Goal: Task Accomplishment & Management: Complete application form

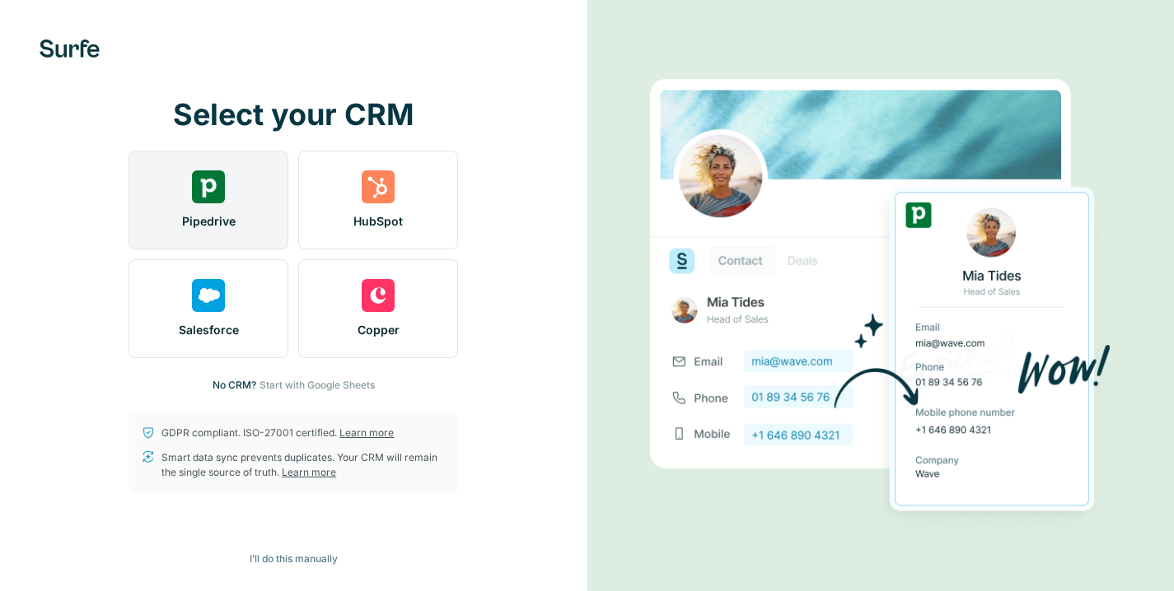
click at [201, 223] on span "Pipedrive" at bounding box center [209, 221] width 54 height 16
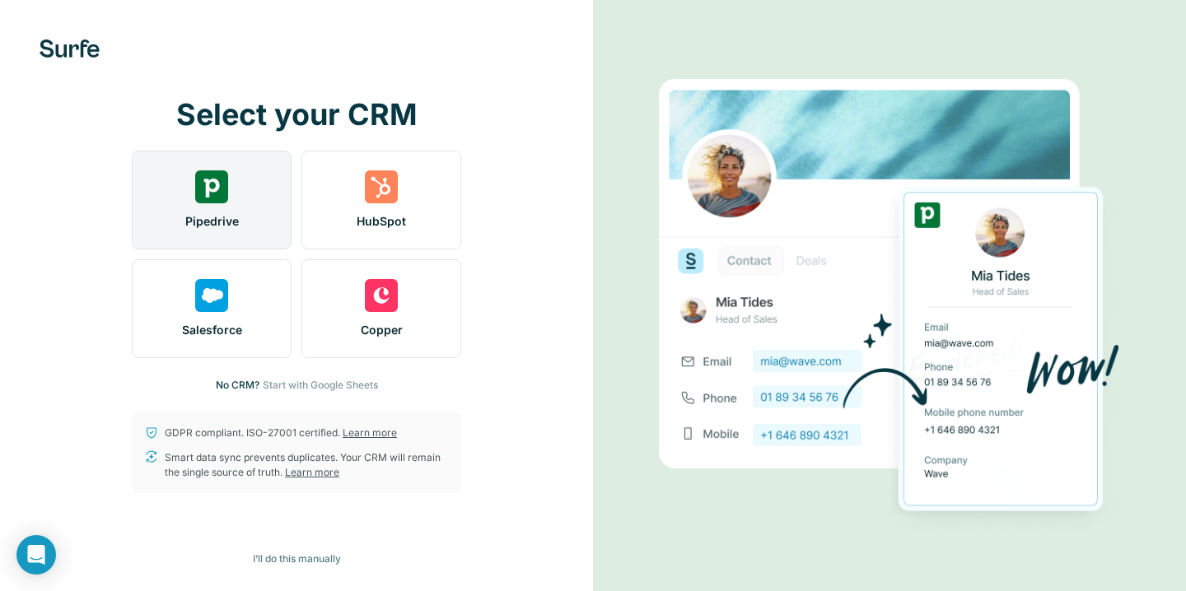
click at [229, 226] on span "Pipedrive" at bounding box center [212, 221] width 54 height 16
